Goal: Task Accomplishment & Management: Manage account settings

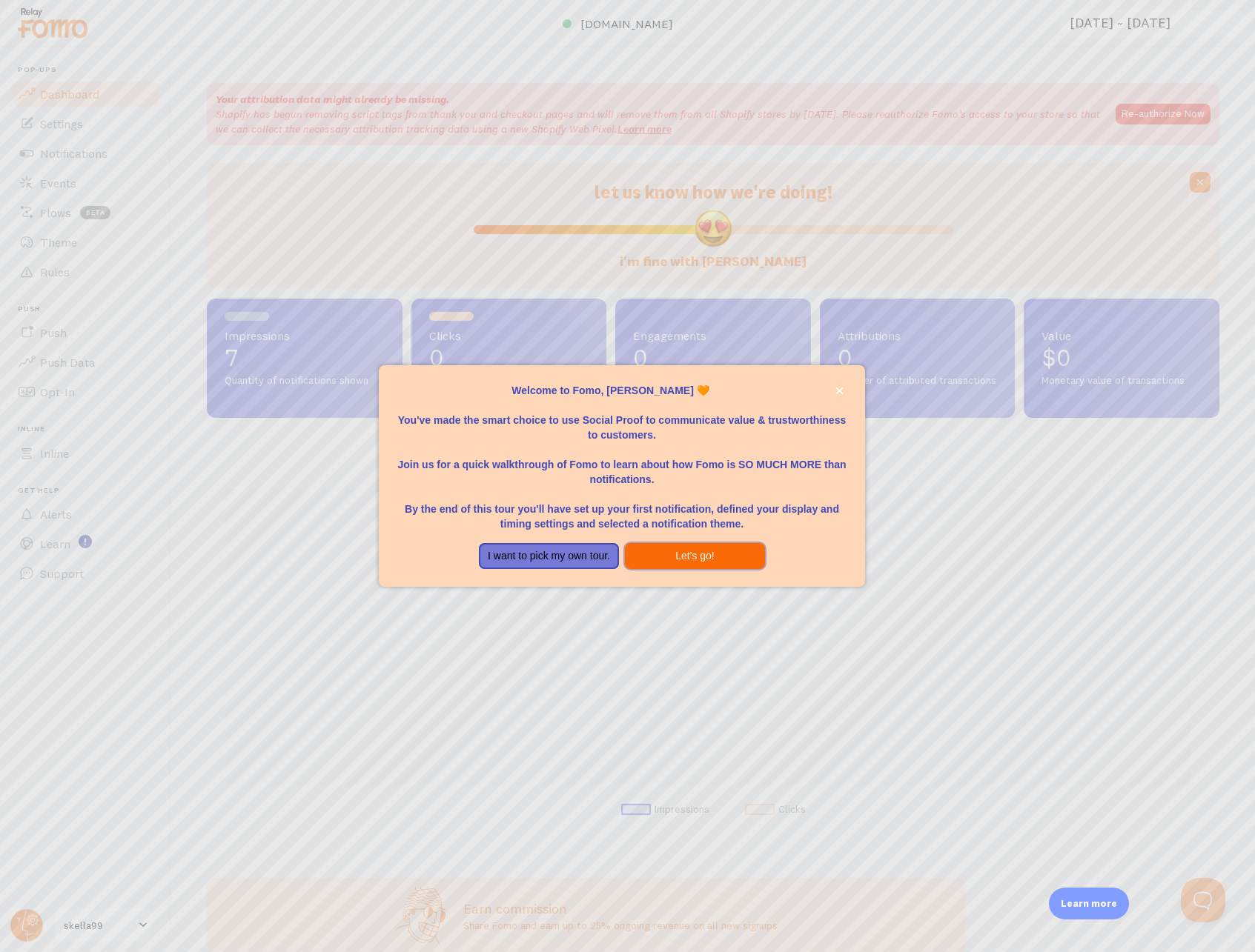
click at [698, 550] on button "Let's go!" at bounding box center [695, 556] width 140 height 27
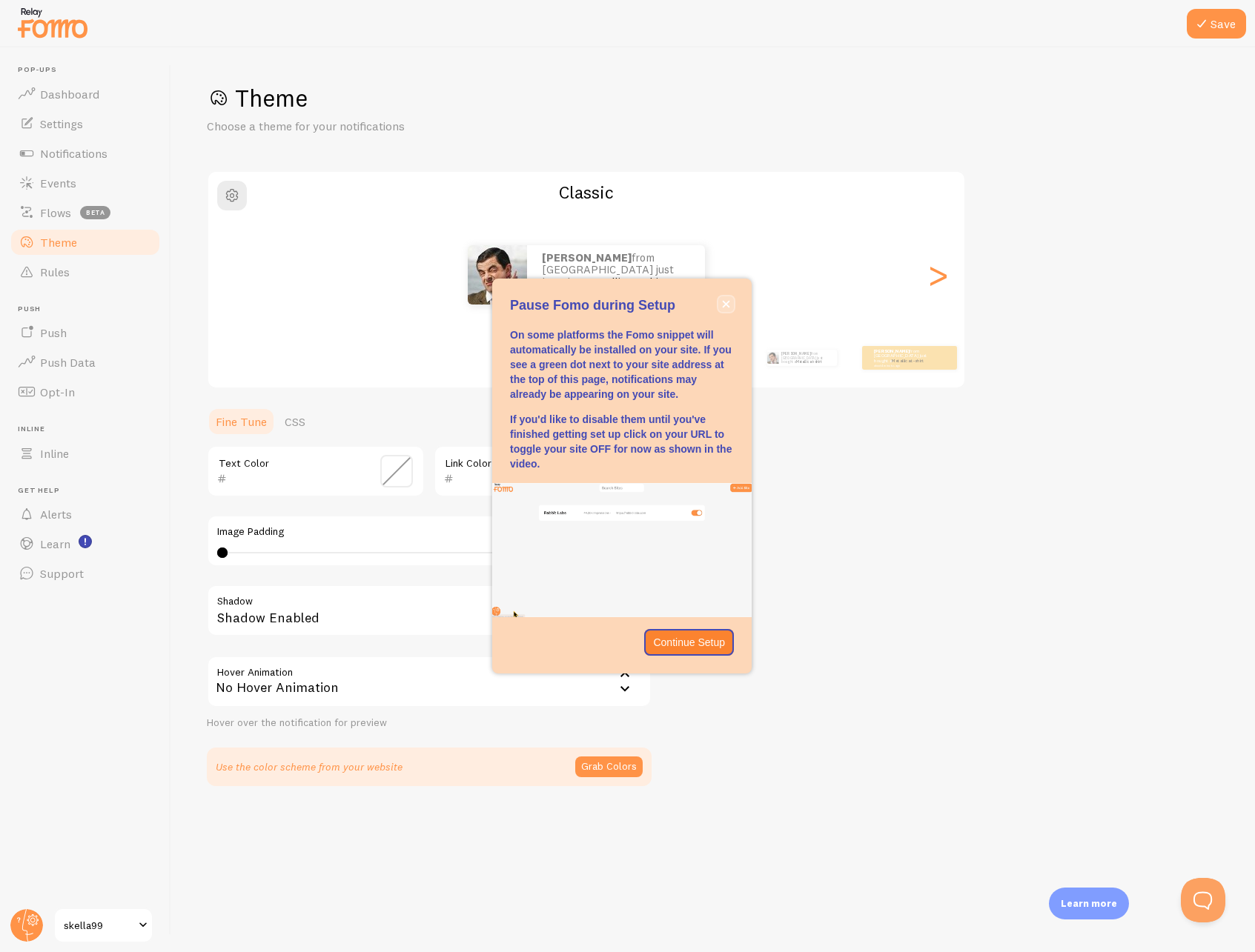
click at [722, 306] on icon "close," at bounding box center [726, 304] width 8 height 8
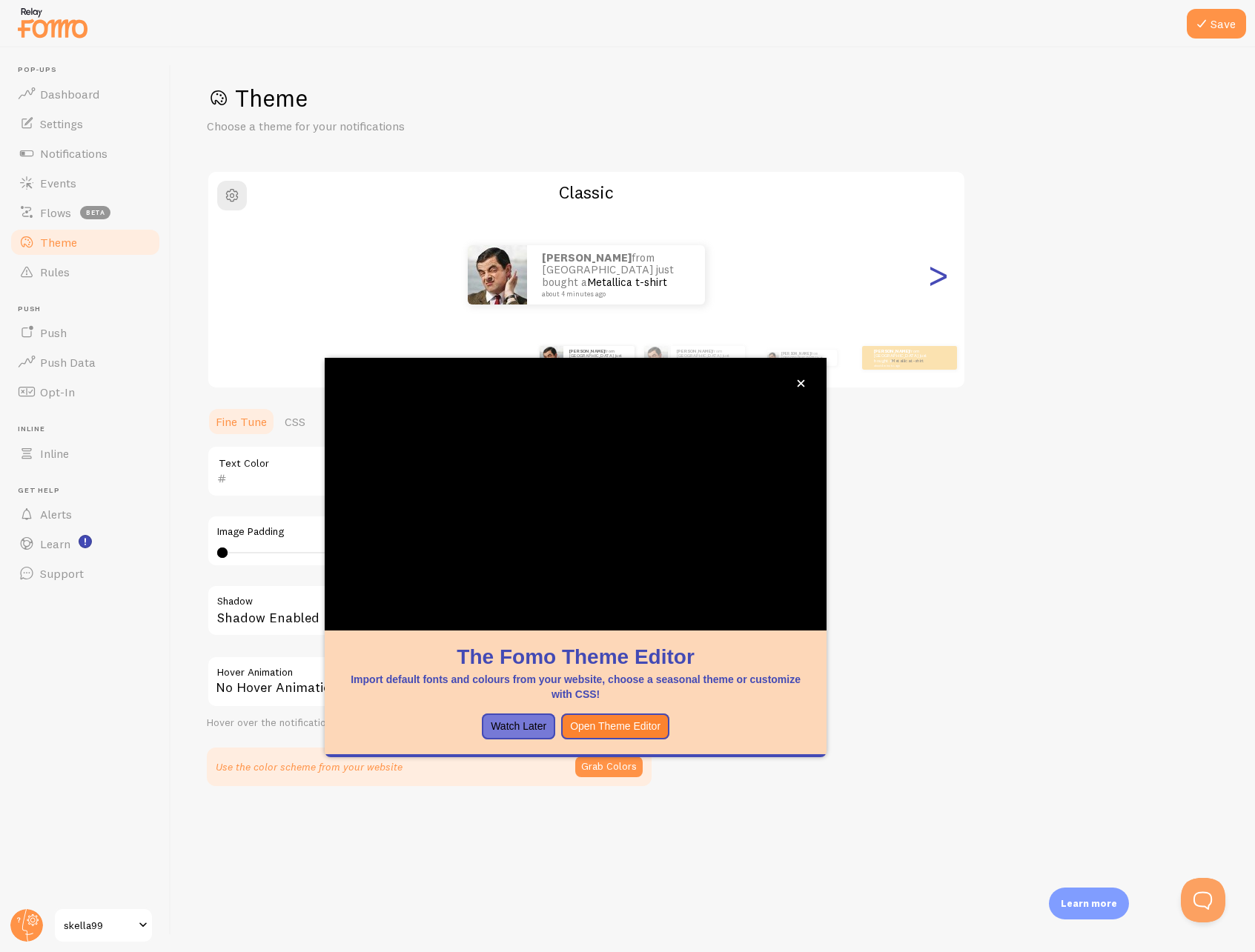
click at [935, 282] on div ">" at bounding box center [937, 275] width 18 height 107
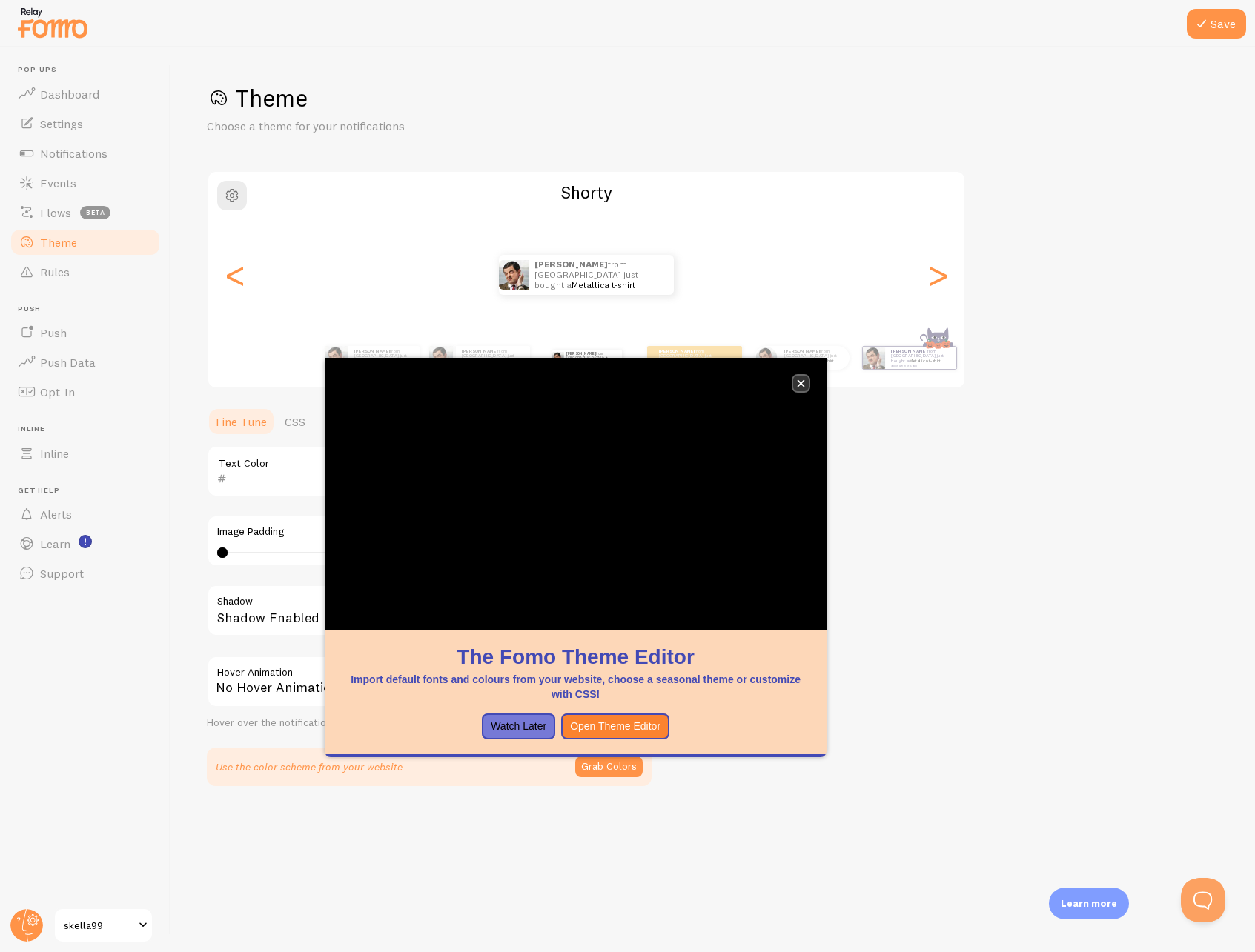
click at [797, 381] on icon "close," at bounding box center [801, 383] width 8 height 8
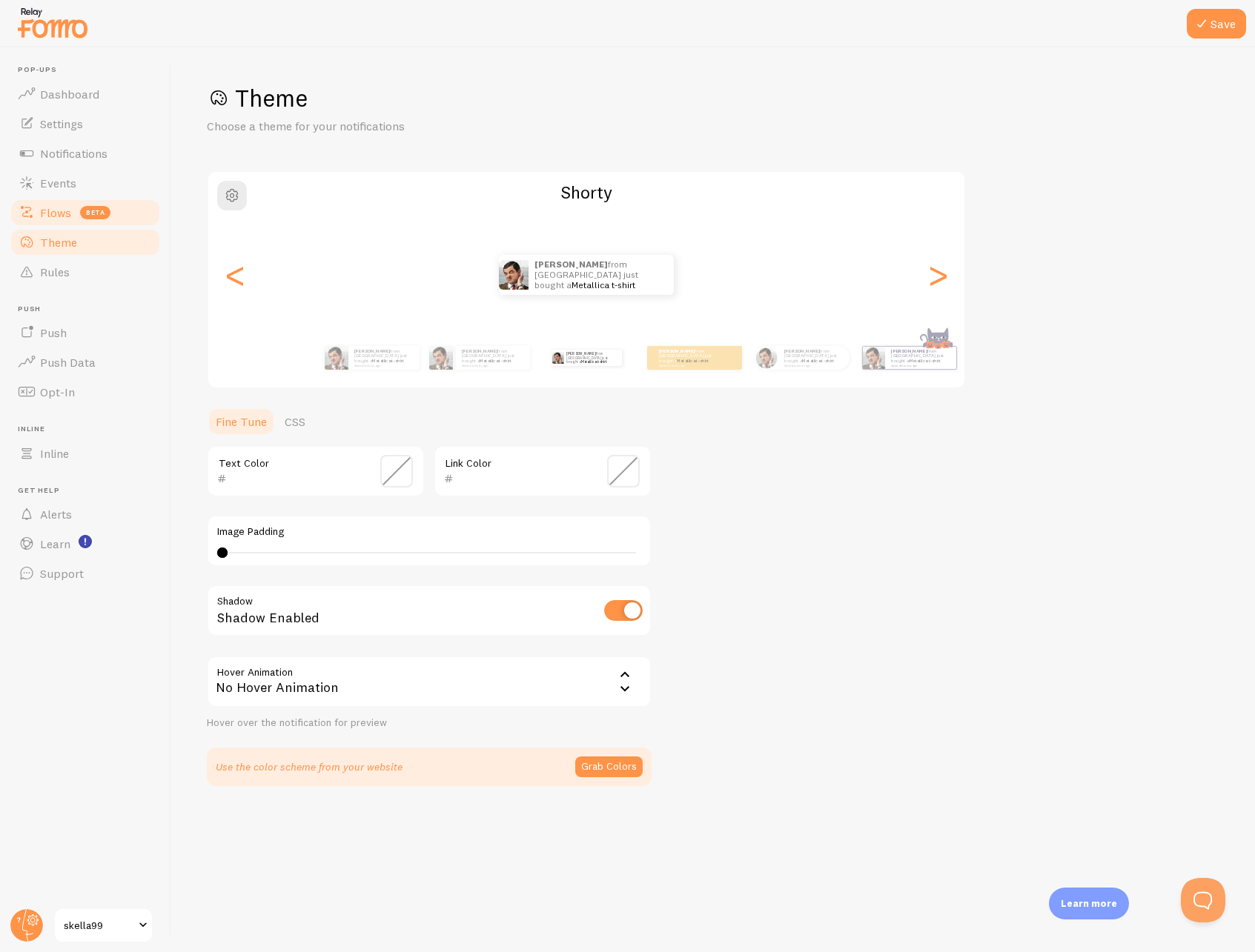
click at [76, 216] on link "Flows beta" at bounding box center [85, 213] width 153 height 30
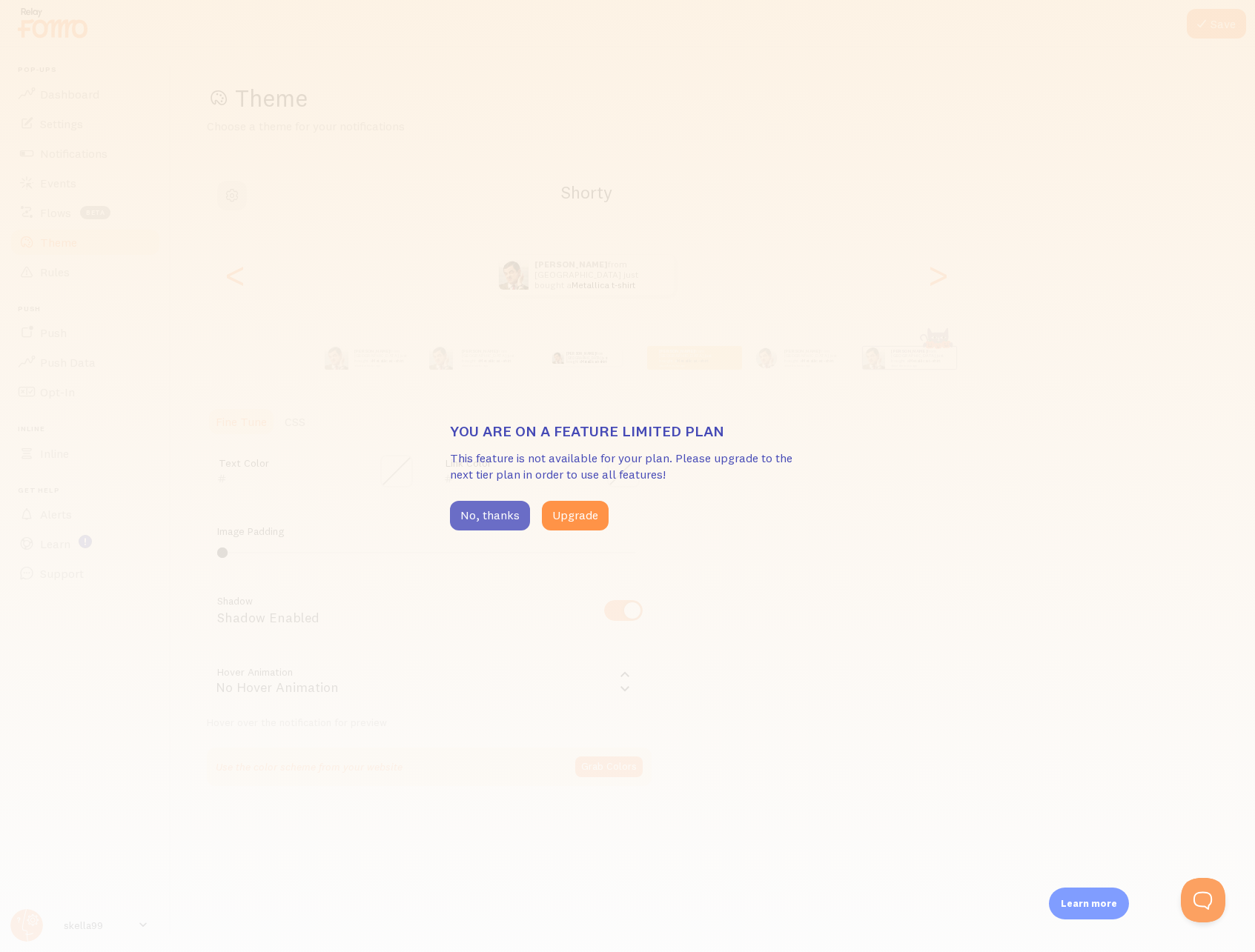
click at [493, 517] on button "No, thanks" at bounding box center [490, 516] width 80 height 30
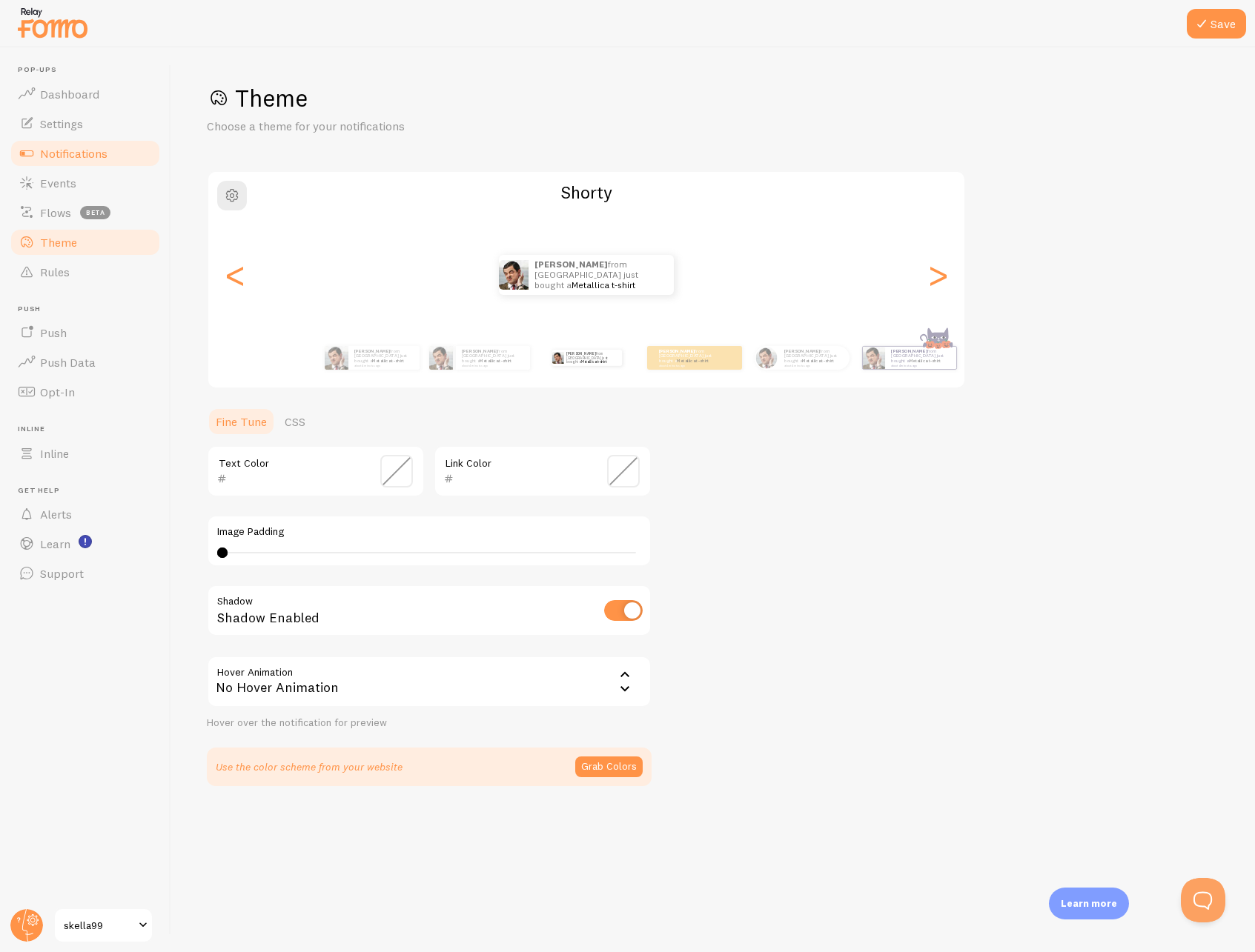
click at [108, 153] on link "Notifications" at bounding box center [85, 154] width 153 height 30
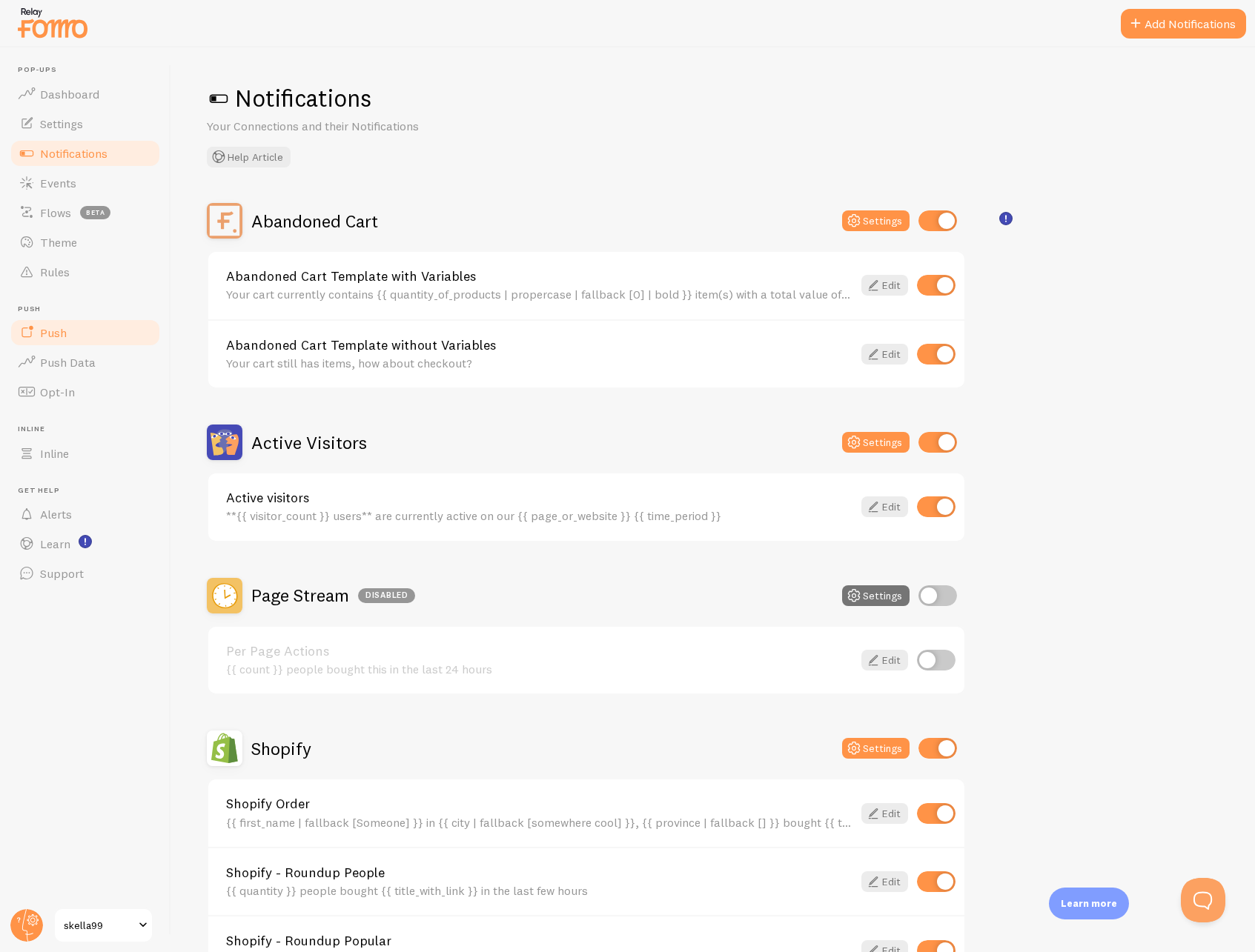
click at [88, 339] on link "Push" at bounding box center [85, 333] width 153 height 30
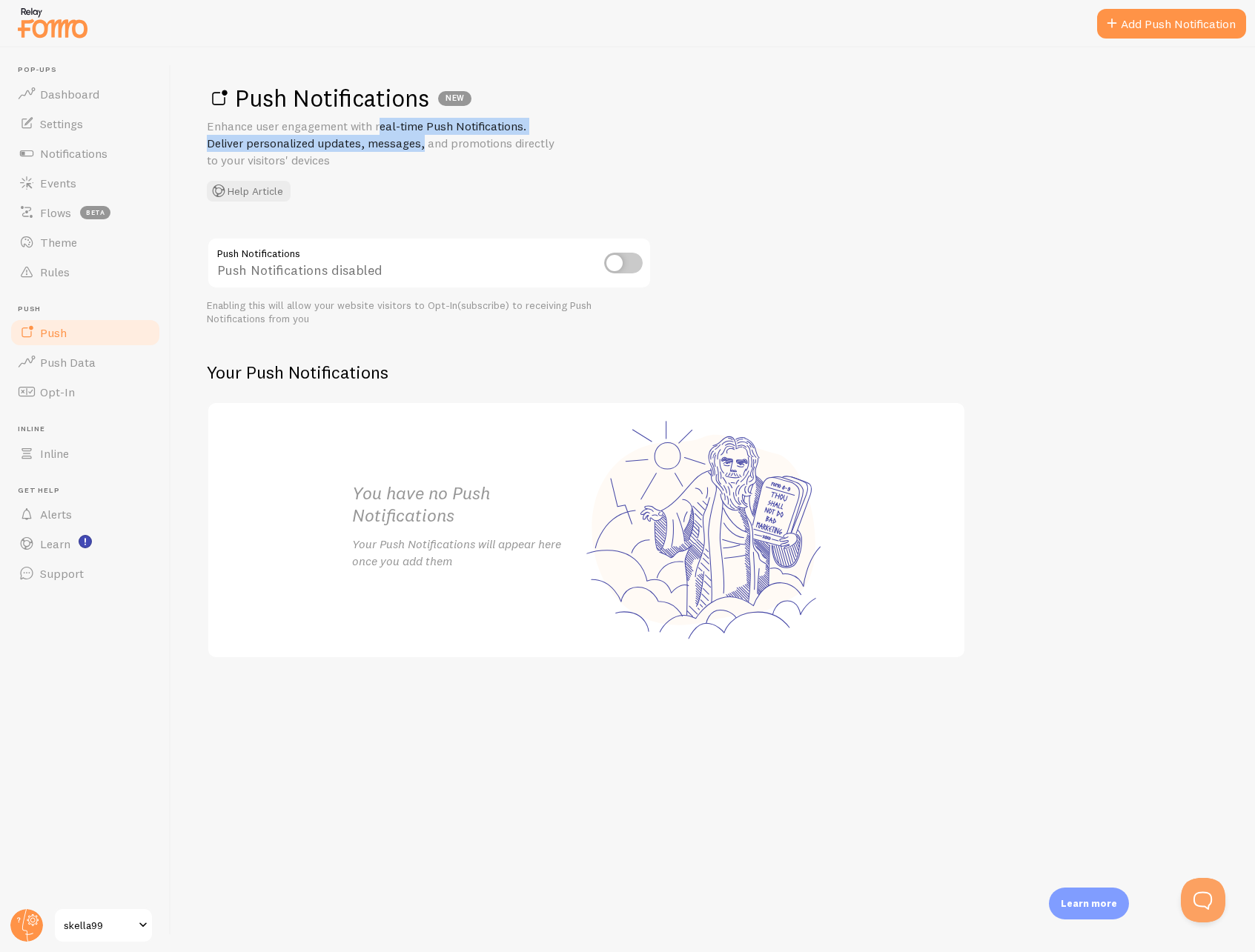
drag, startPoint x: 303, startPoint y: 129, endPoint x: 471, endPoint y: 136, distance: 168.1
click at [359, 137] on p "Enhance user engagement with real-time Push Notifications. Deliver personalized…" at bounding box center [384, 143] width 356 height 51
click at [474, 136] on p "Enhance user engagement with real-time Push Notifications. Deliver personalized…" at bounding box center [384, 143] width 356 height 51
click at [631, 264] on input "checkbox" at bounding box center [623, 263] width 38 height 20
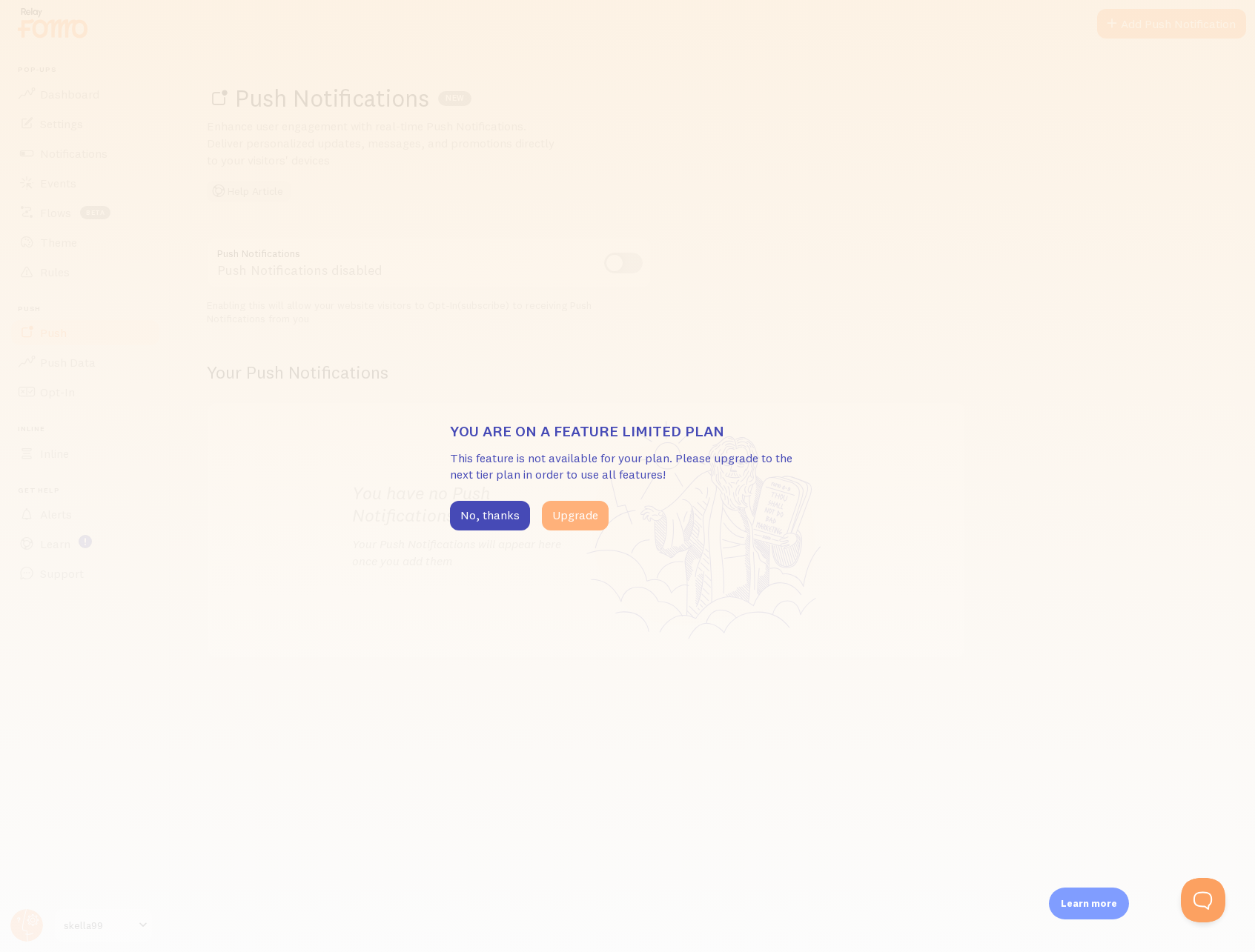
click at [585, 520] on button "Upgrade" at bounding box center [575, 516] width 67 height 30
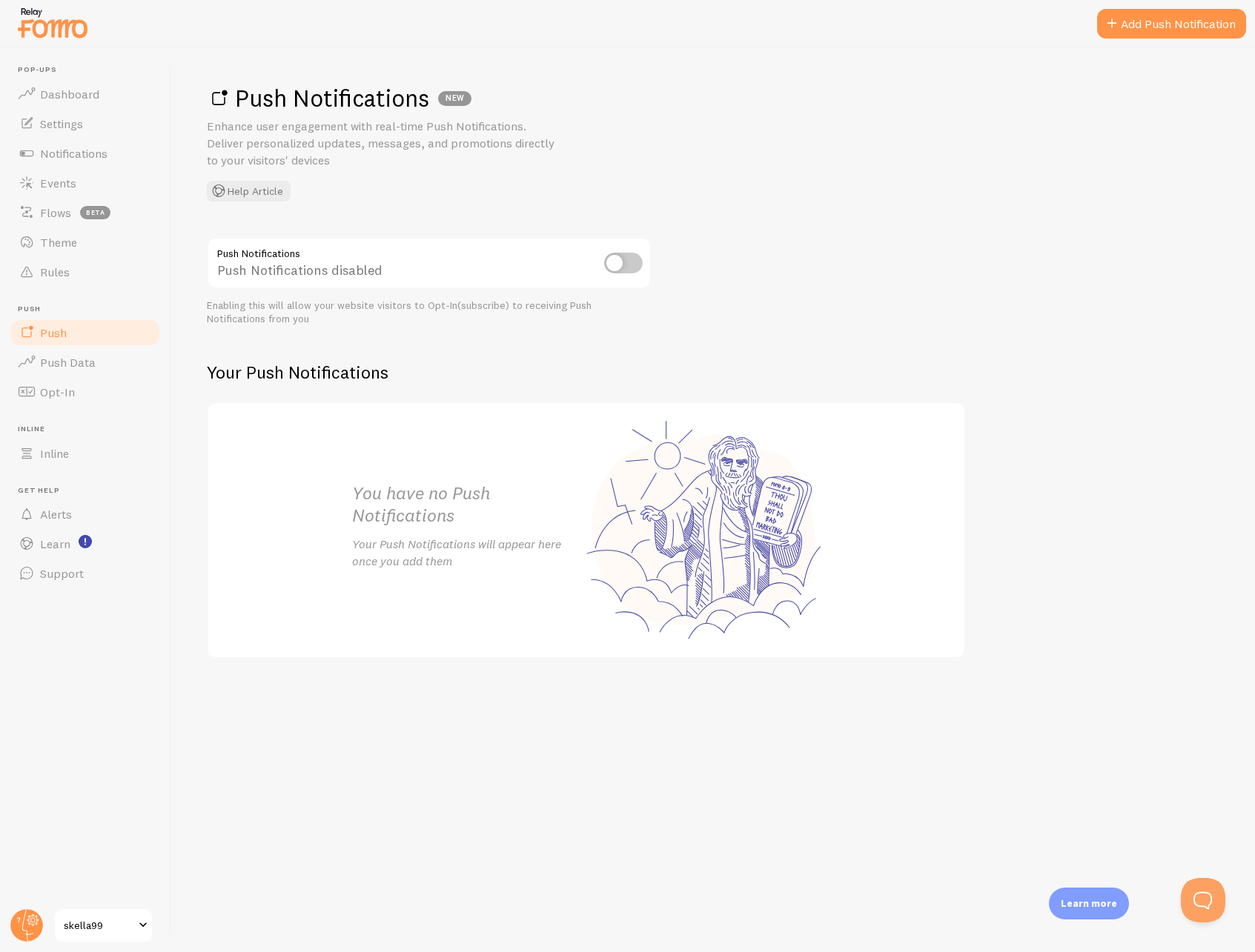
click at [622, 263] on input "checkbox" at bounding box center [623, 263] width 38 height 20
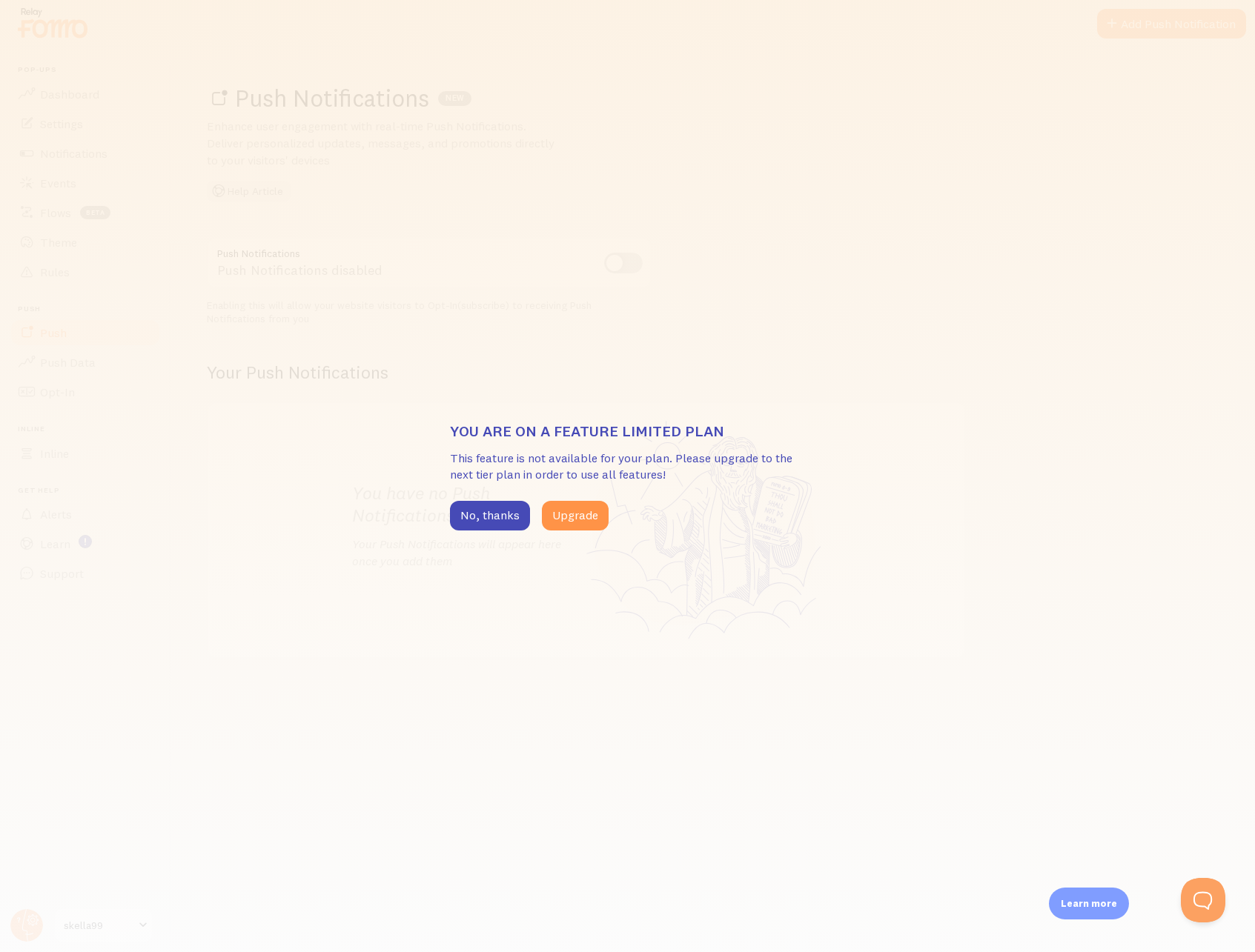
click at [548, 436] on h3 "You are on a feature limited plan" at bounding box center [627, 431] width 356 height 20
click at [548, 444] on div "You are on a feature limited plan This feature is not available for your plan. …" at bounding box center [627, 476] width 356 height 109
drag, startPoint x: 589, startPoint y: 450, endPoint x: 734, endPoint y: 462, distance: 145.5
click at [731, 463] on p "This feature is not available for your plan. Please upgrade to the next tier pl…" at bounding box center [627, 466] width 356 height 34
click at [734, 461] on p "This feature is not available for your plan. Please upgrade to the next tier pl…" at bounding box center [627, 466] width 356 height 34
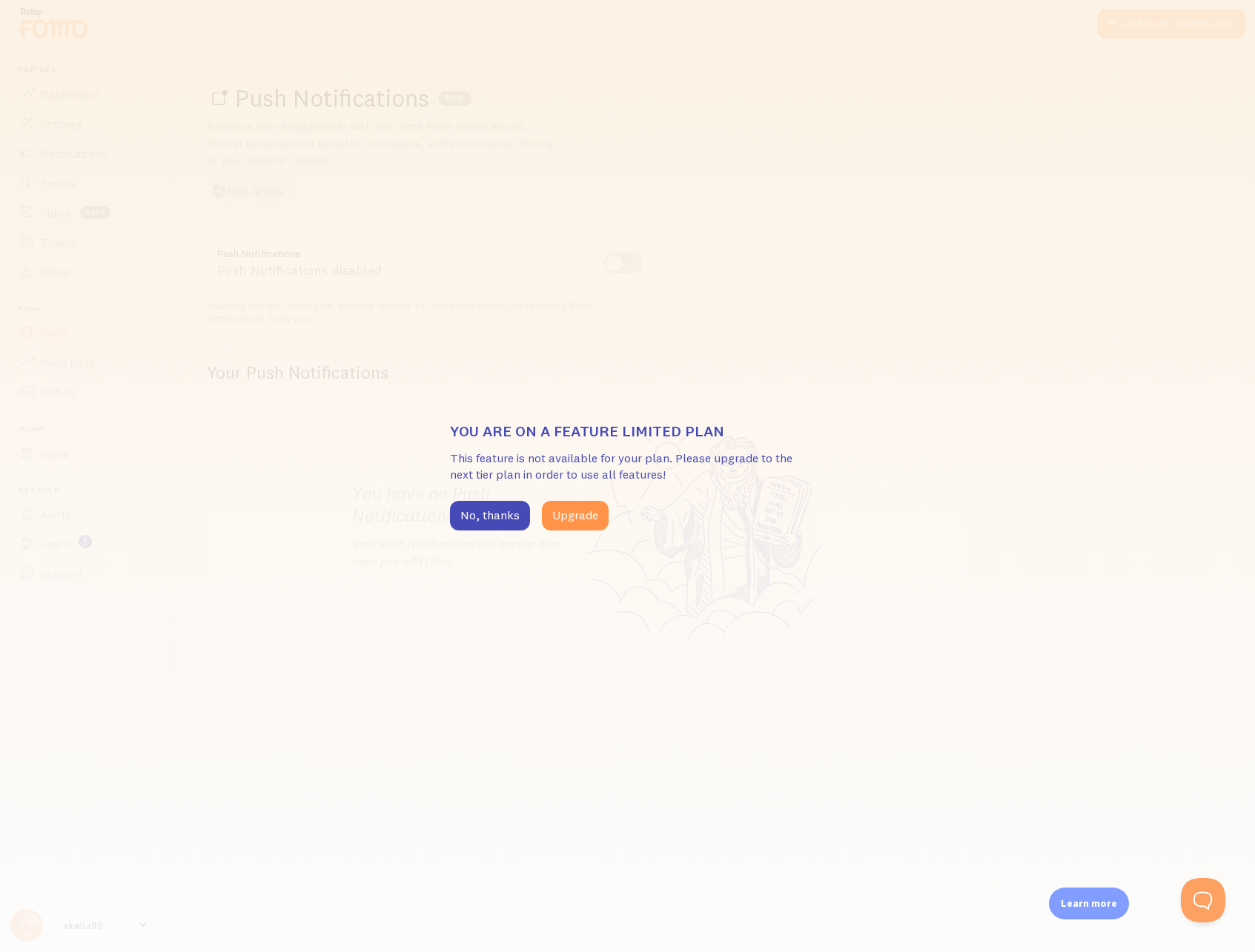
click at [734, 461] on p "This feature is not available for your plan. Please upgrade to the next tier pl…" at bounding box center [627, 466] width 356 height 34
click at [603, 469] on p "This feature is not available for your plan. Please upgrade to the next tier pl…" at bounding box center [627, 466] width 356 height 34
click at [578, 509] on button "Upgrade" at bounding box center [575, 516] width 67 height 30
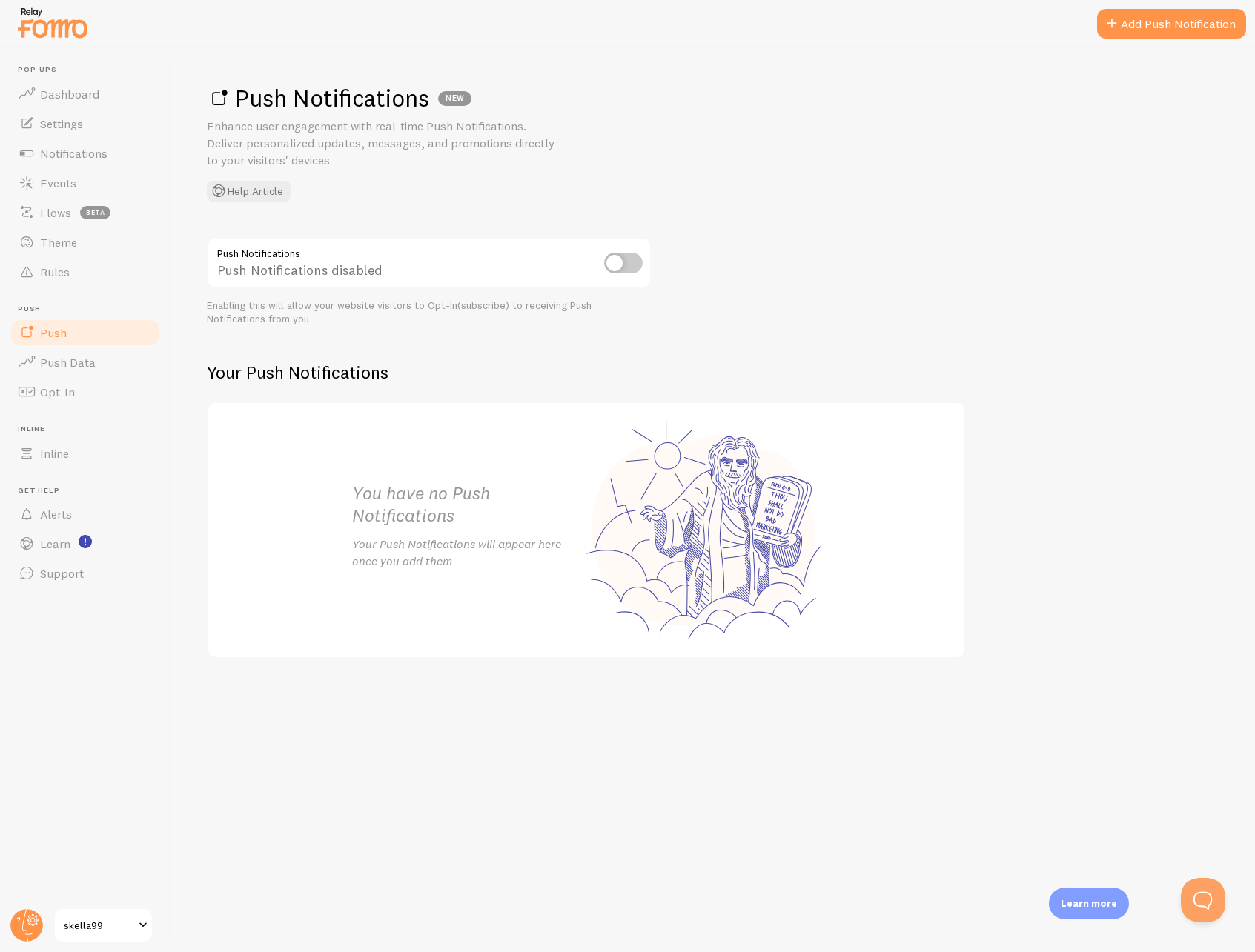
drag, startPoint x: 476, startPoint y: 542, endPoint x: 560, endPoint y: 558, distance: 85.5
click at [550, 557] on div "You have no Push Notifications Your Push Notifications will appear here once yo…" at bounding box center [469, 531] width 234 height 97
click at [562, 558] on p "Your Push Notifications will appear here once you add them" at bounding box center [469, 553] width 234 height 34
drag, startPoint x: 403, startPoint y: 529, endPoint x: 625, endPoint y: 627, distance: 242.7
click at [607, 622] on div "You have no Push Notifications Your Push Notifications will appear here once yo…" at bounding box center [586, 530] width 504 height 254
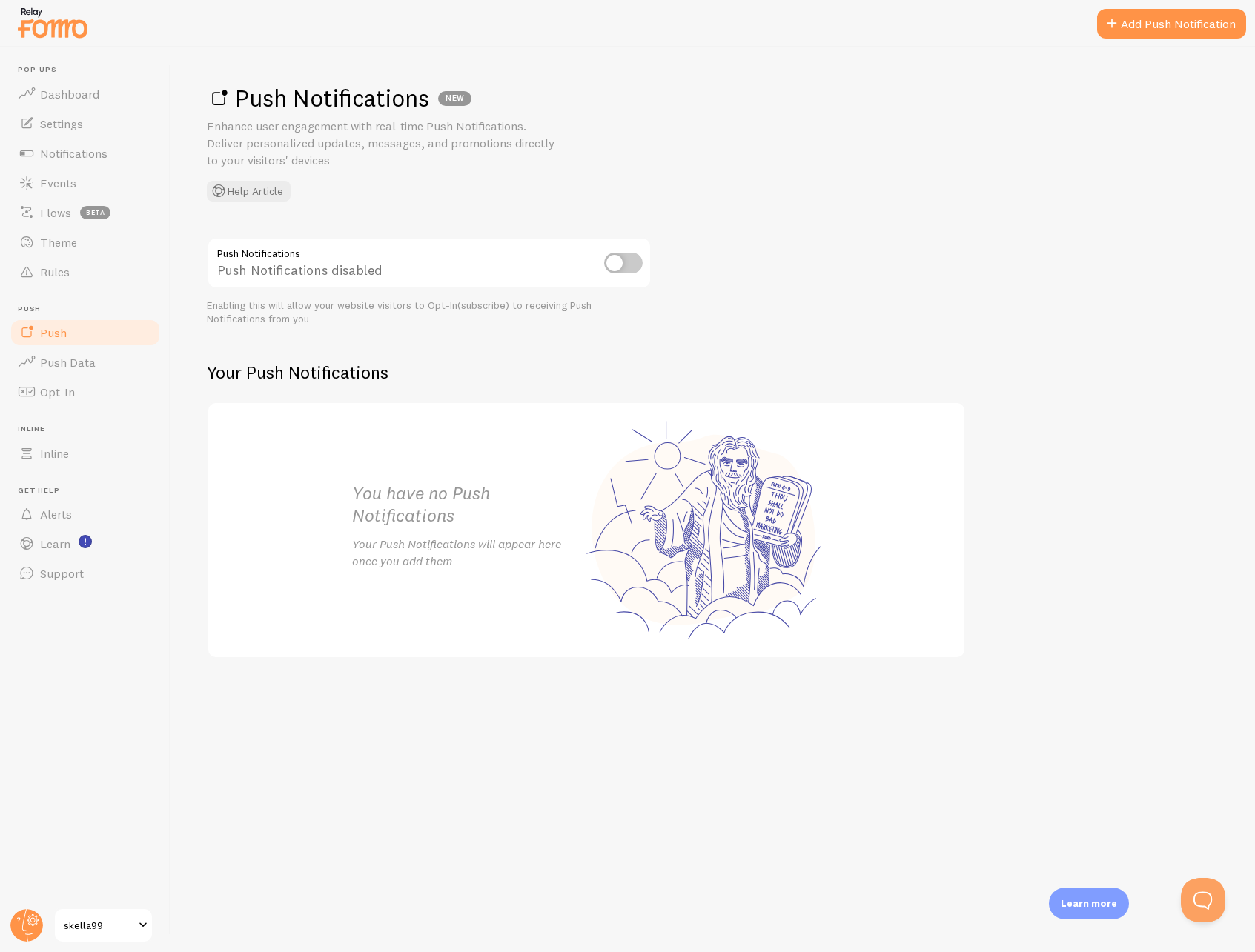
click at [625, 627] on div "You have no Push Notifications Your Push Notifications will appear here once yo…" at bounding box center [586, 530] width 504 height 254
click at [261, 189] on button "Help Article" at bounding box center [248, 191] width 84 height 20
click at [86, 90] on span "Dashboard" at bounding box center [70, 93] width 60 height 15
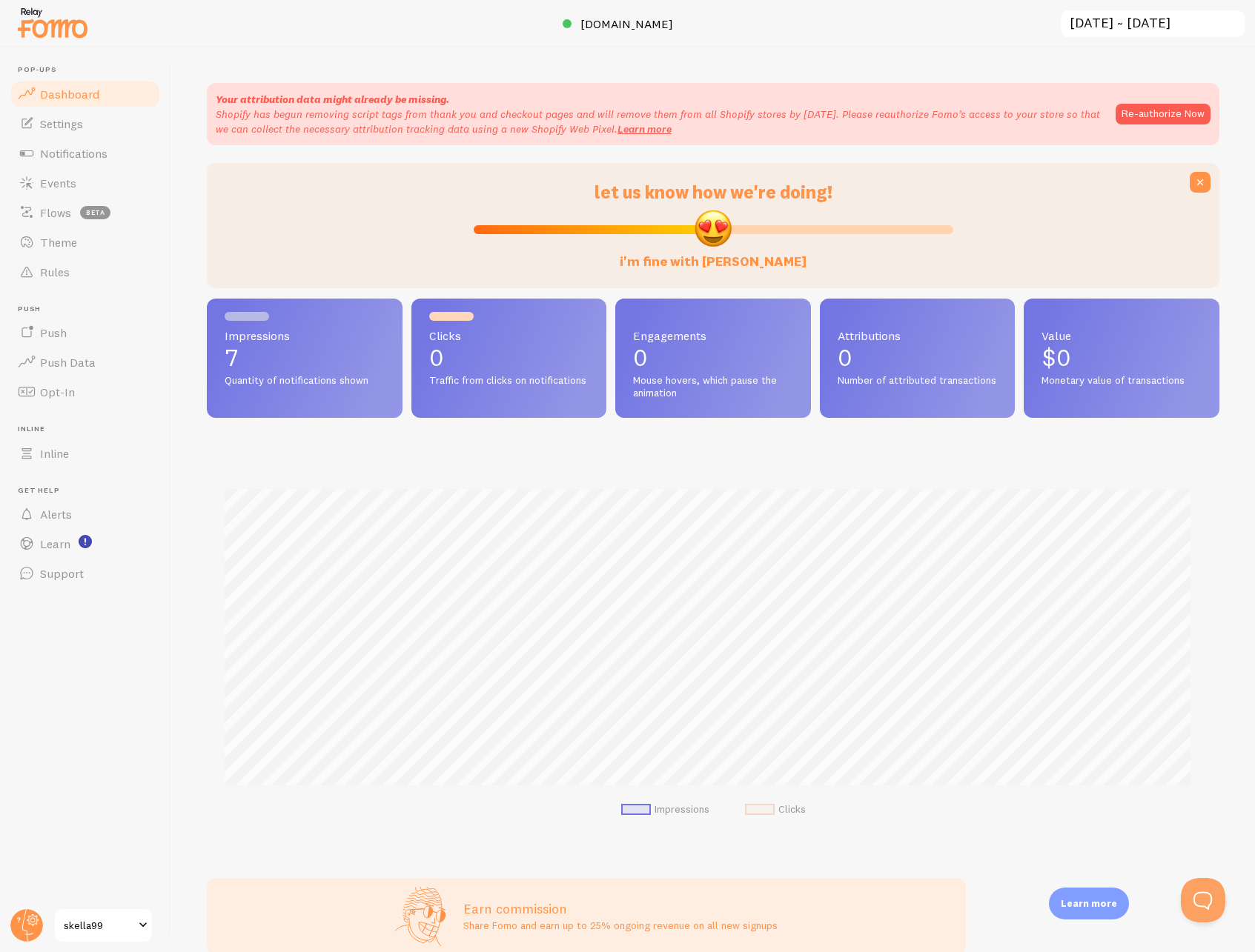
click at [638, 111] on p "Shopify has begun removing script tags from thank you and checkout pages and wi…" at bounding box center [658, 122] width 885 height 30
click at [504, 115] on p "Shopify has begun removing script tags from thank you and checkout pages and wi…" at bounding box center [658, 122] width 885 height 30
